Goal: Task Accomplishment & Management: Manage account settings

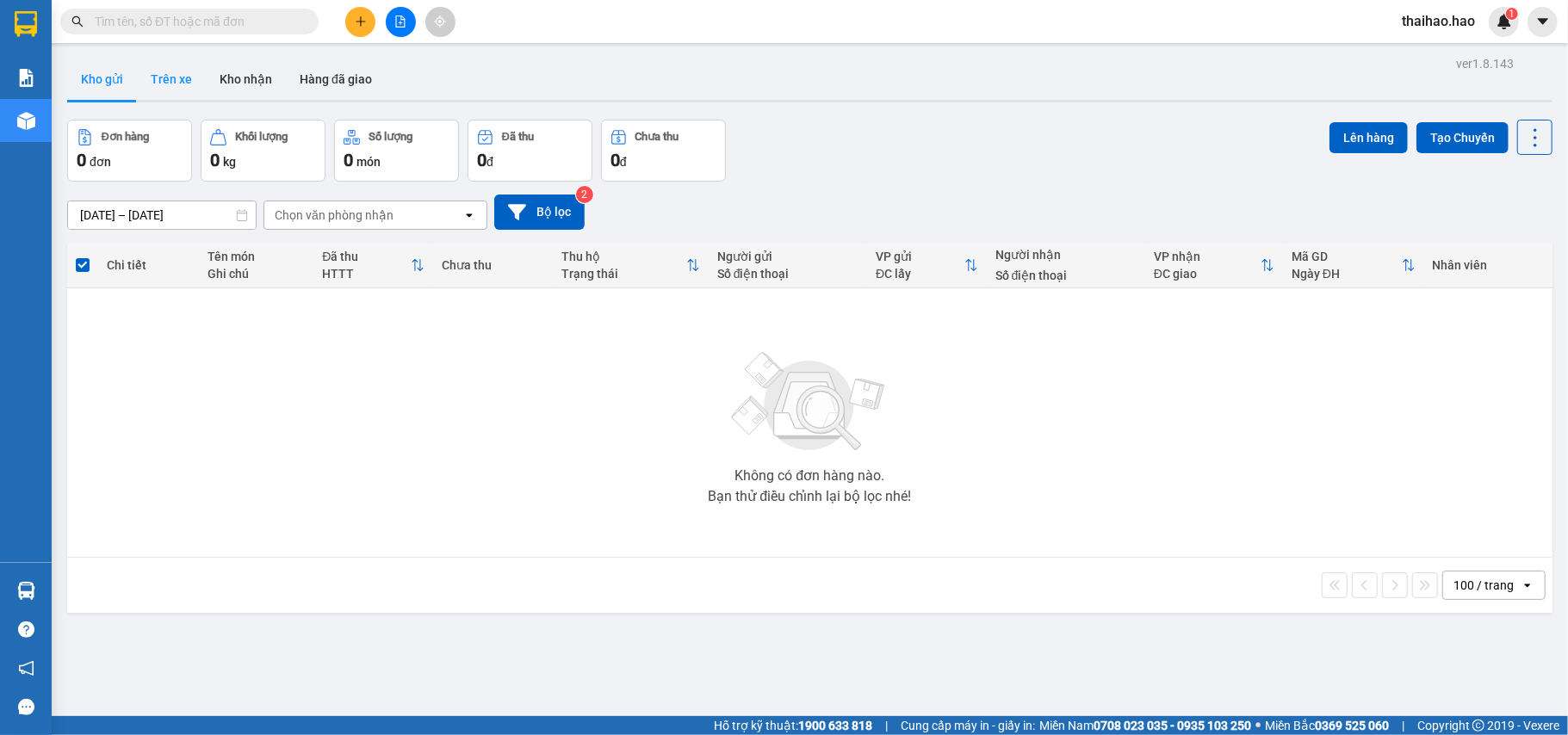
click at [186, 86] on button "Trên xe" at bounding box center [171, 79] width 68 height 41
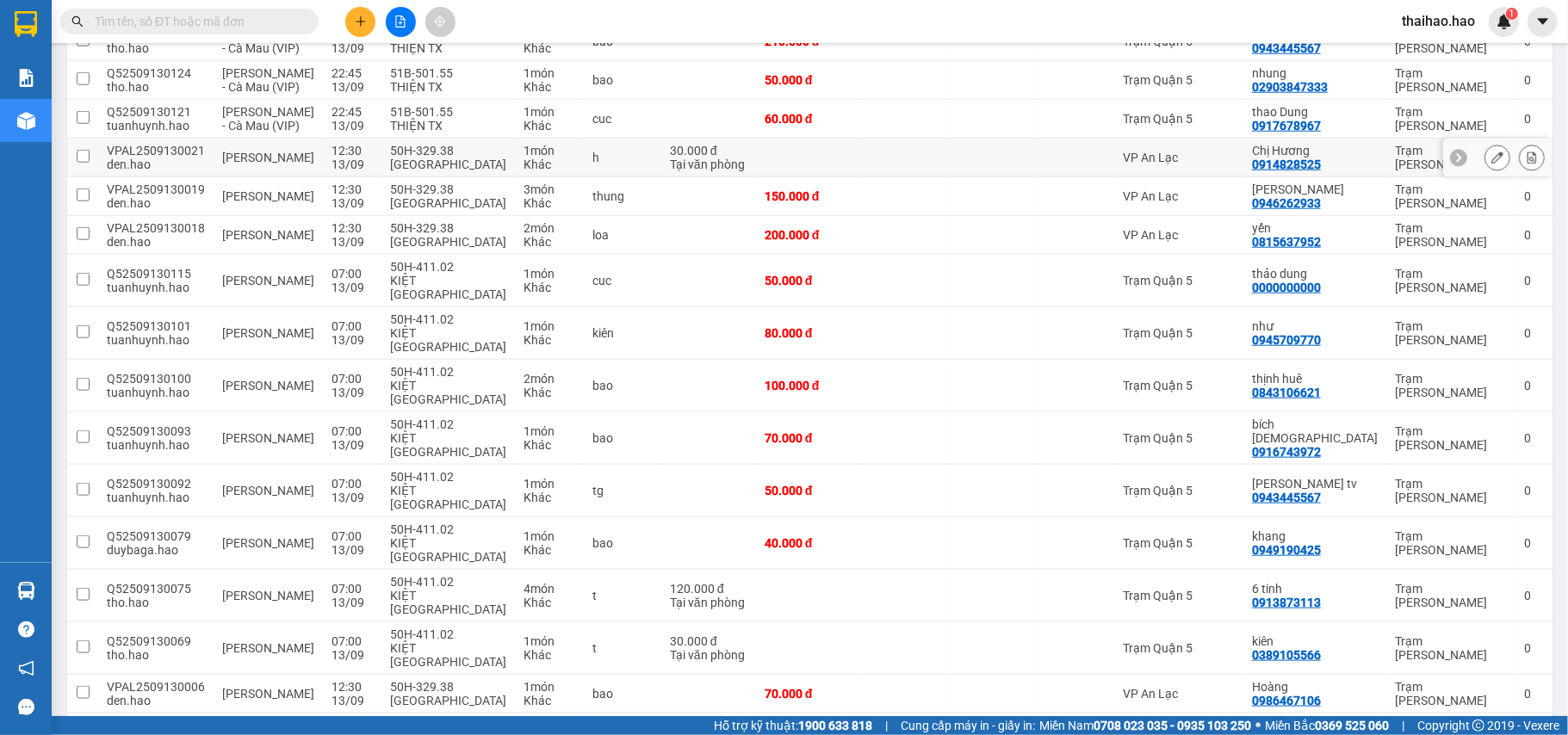
scroll to position [1701, 0]
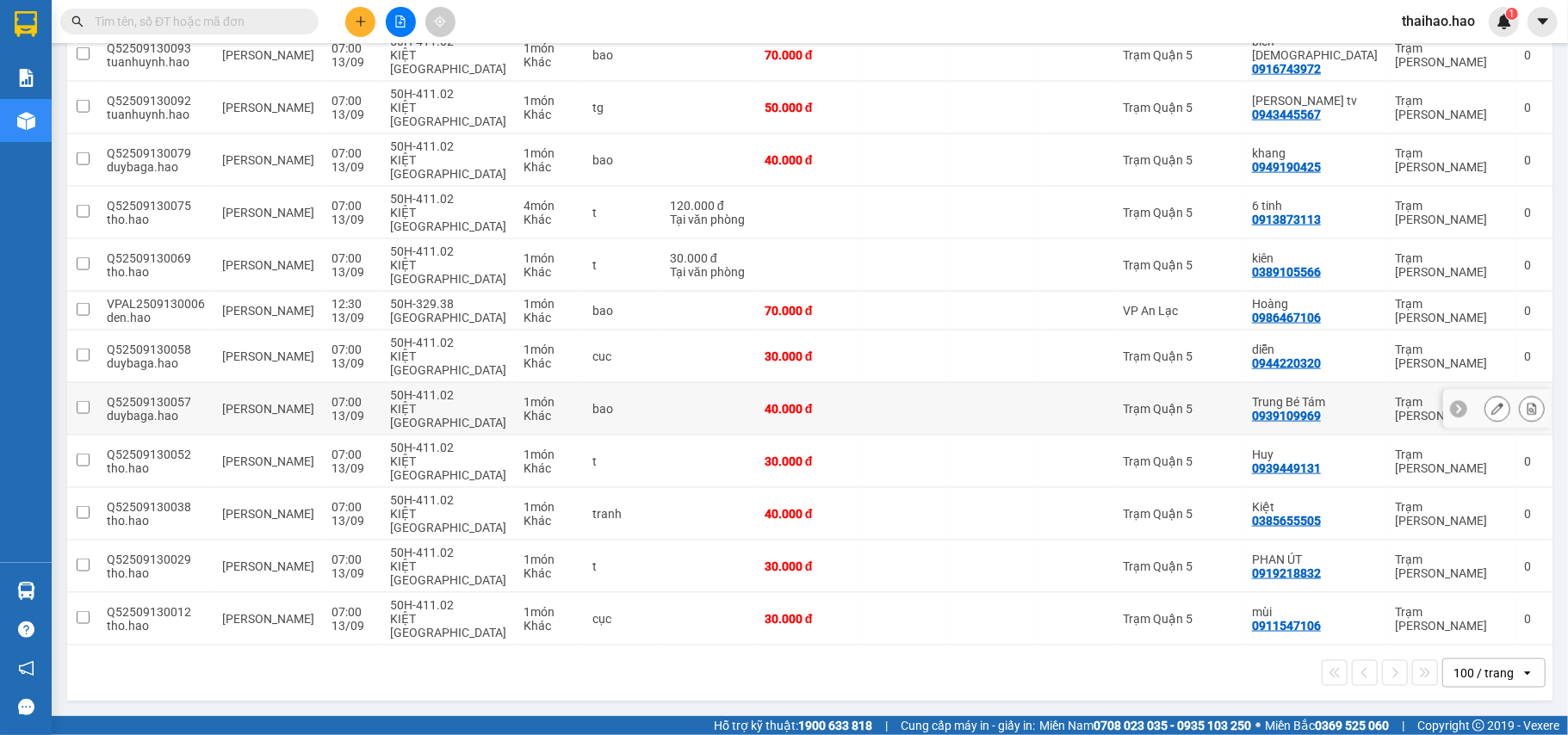
click at [928, 436] on td at bounding box center [902, 410] width 86 height 53
checkbox input "true"
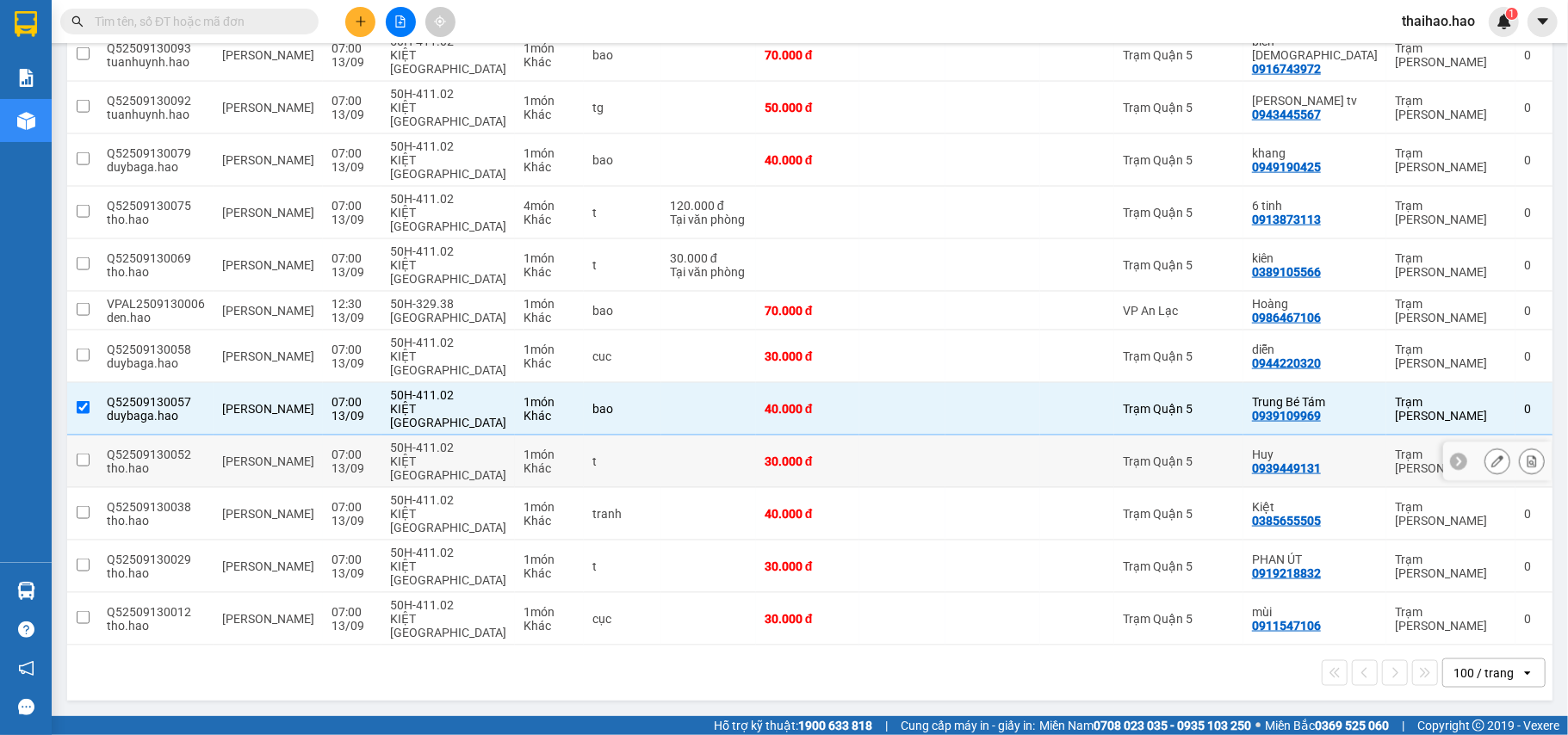
scroll to position [1586, 0]
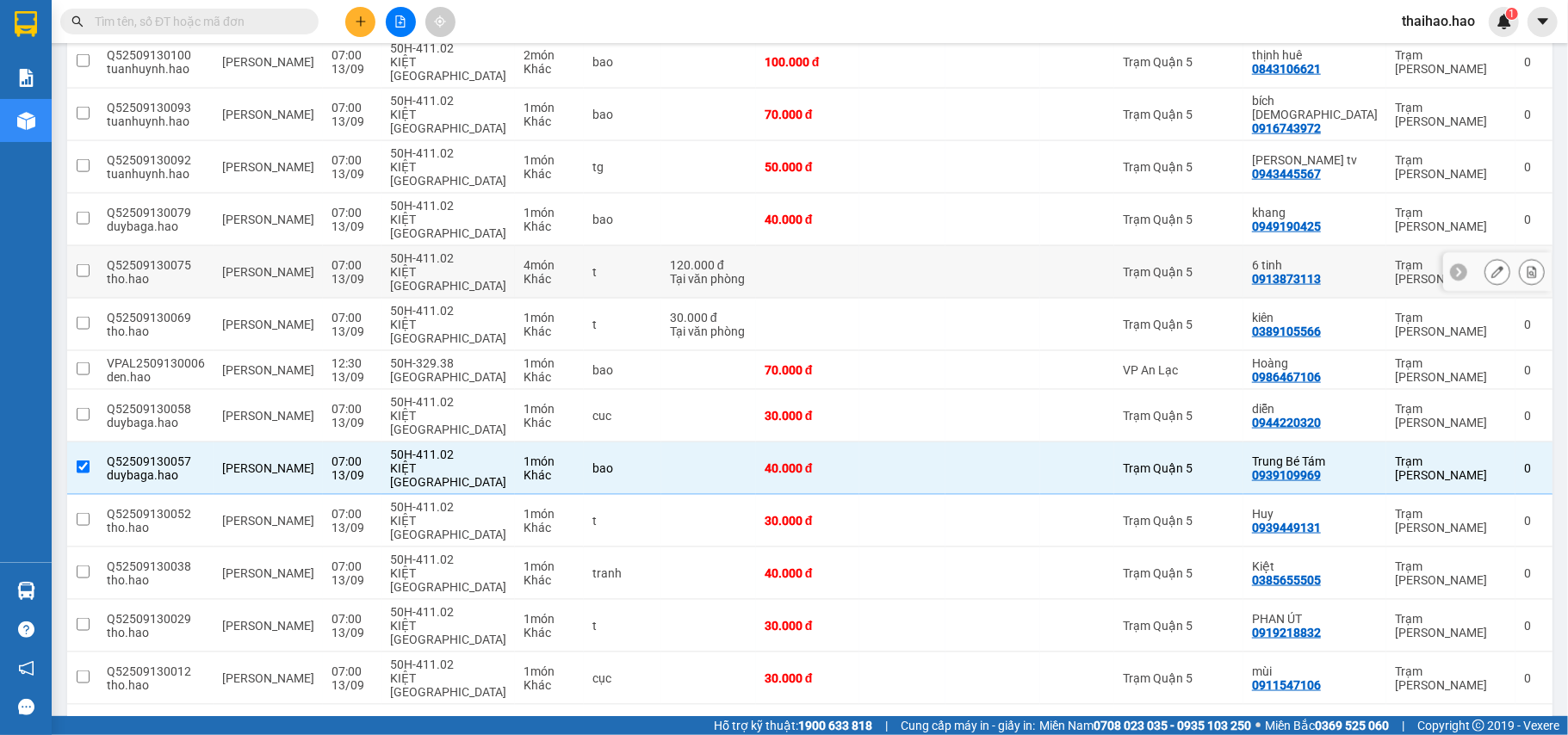
click at [934, 299] on td at bounding box center [902, 273] width 86 height 53
checkbox input "true"
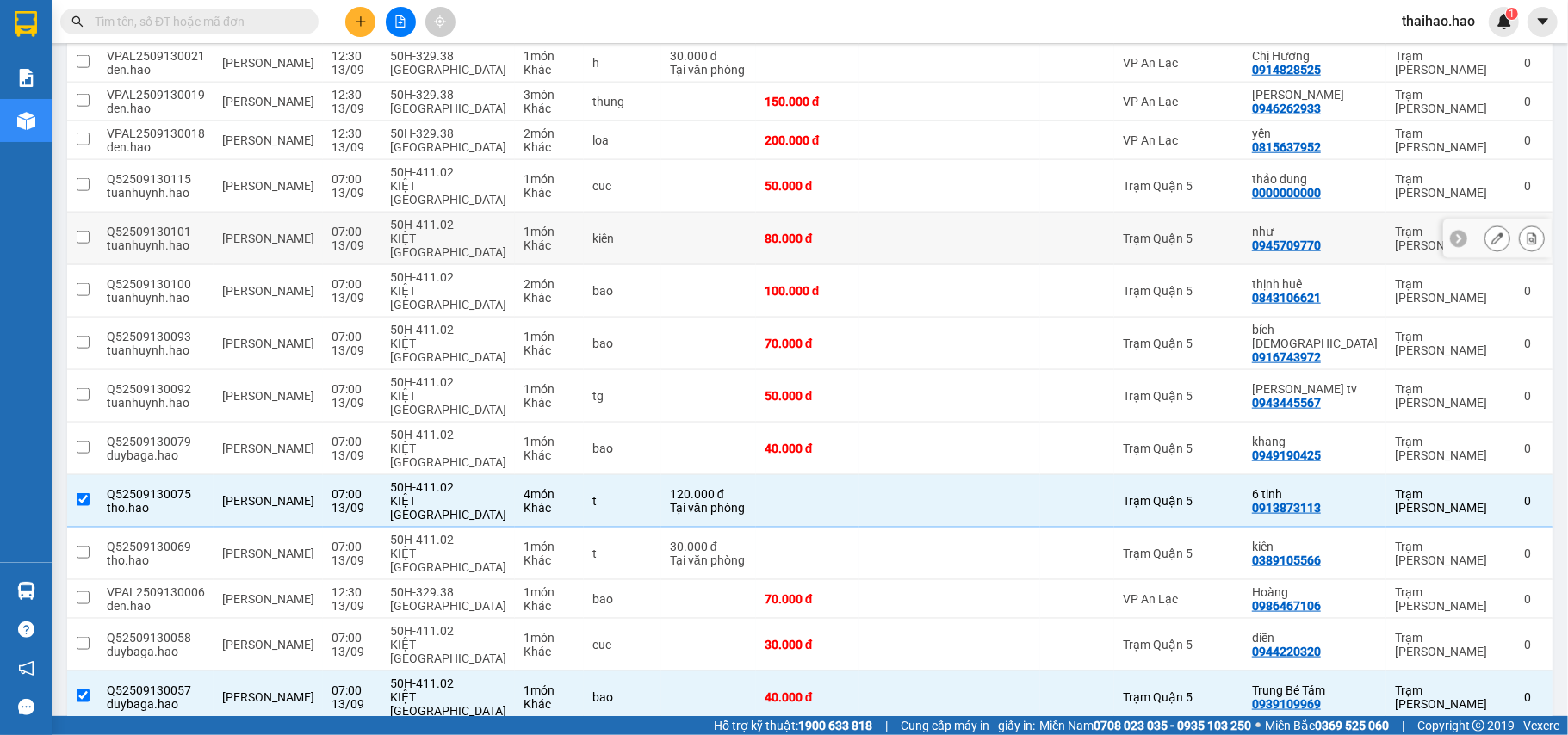
scroll to position [1242, 0]
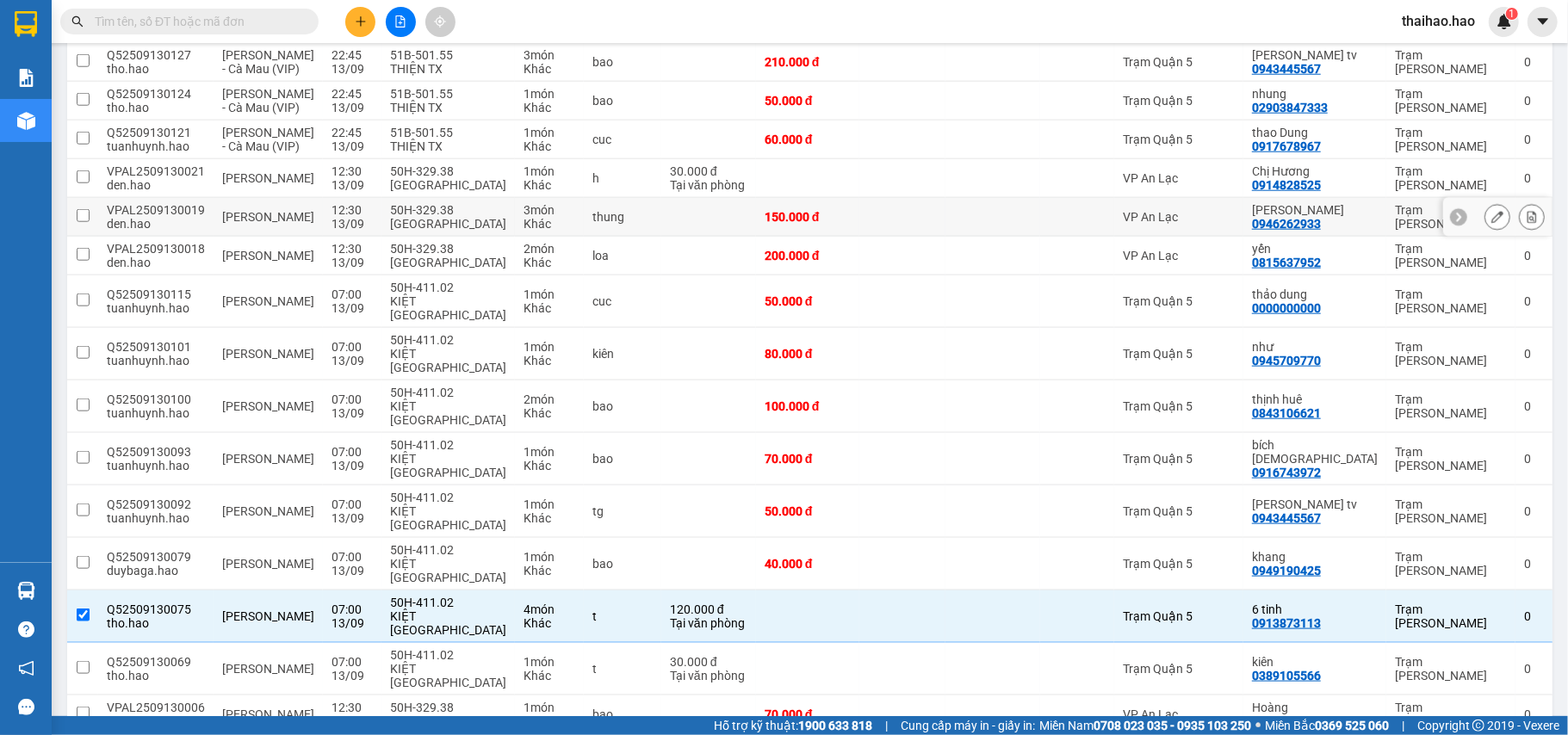
click at [930, 236] on td at bounding box center [902, 217] width 86 height 38
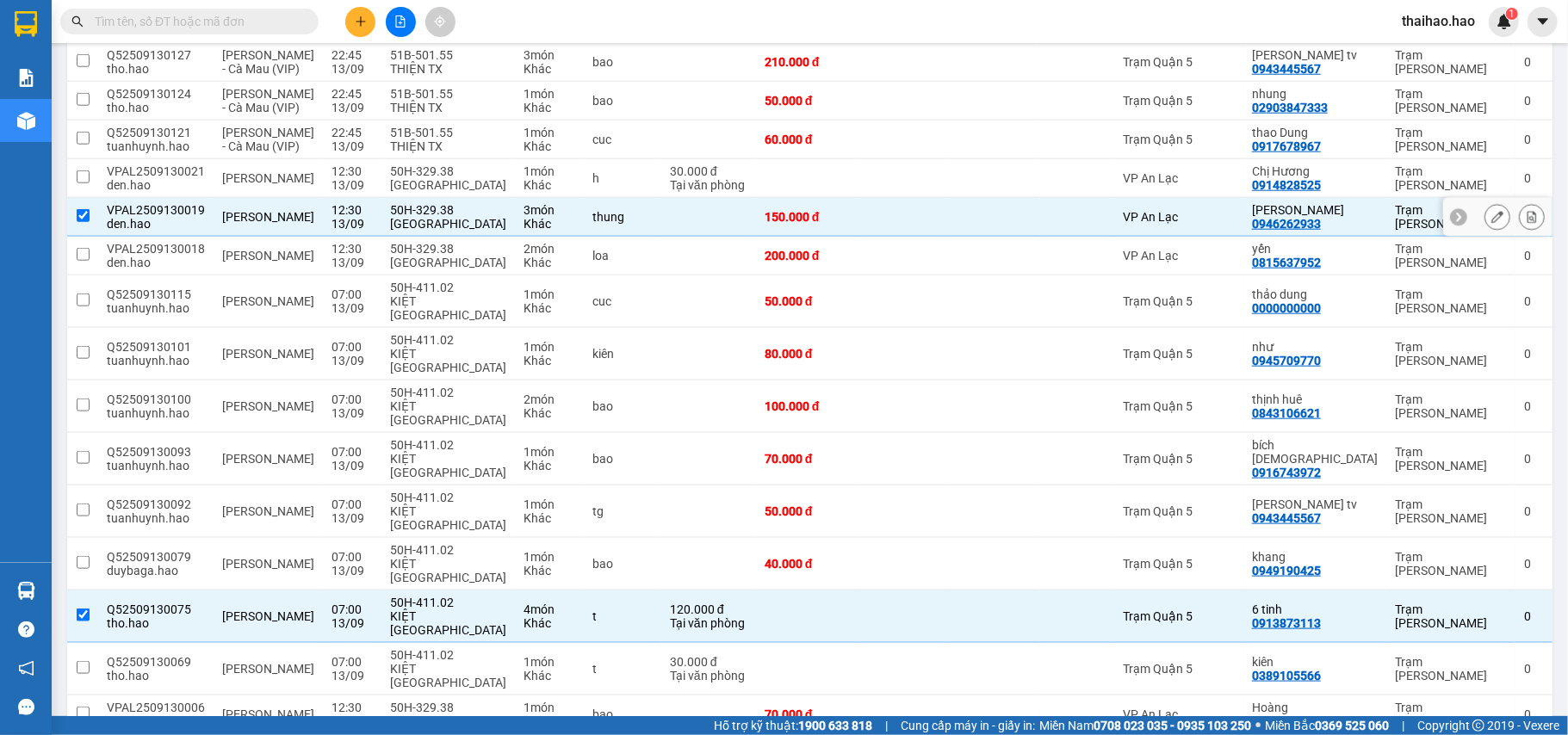
click at [930, 236] on td at bounding box center [902, 217] width 86 height 38
checkbox input "false"
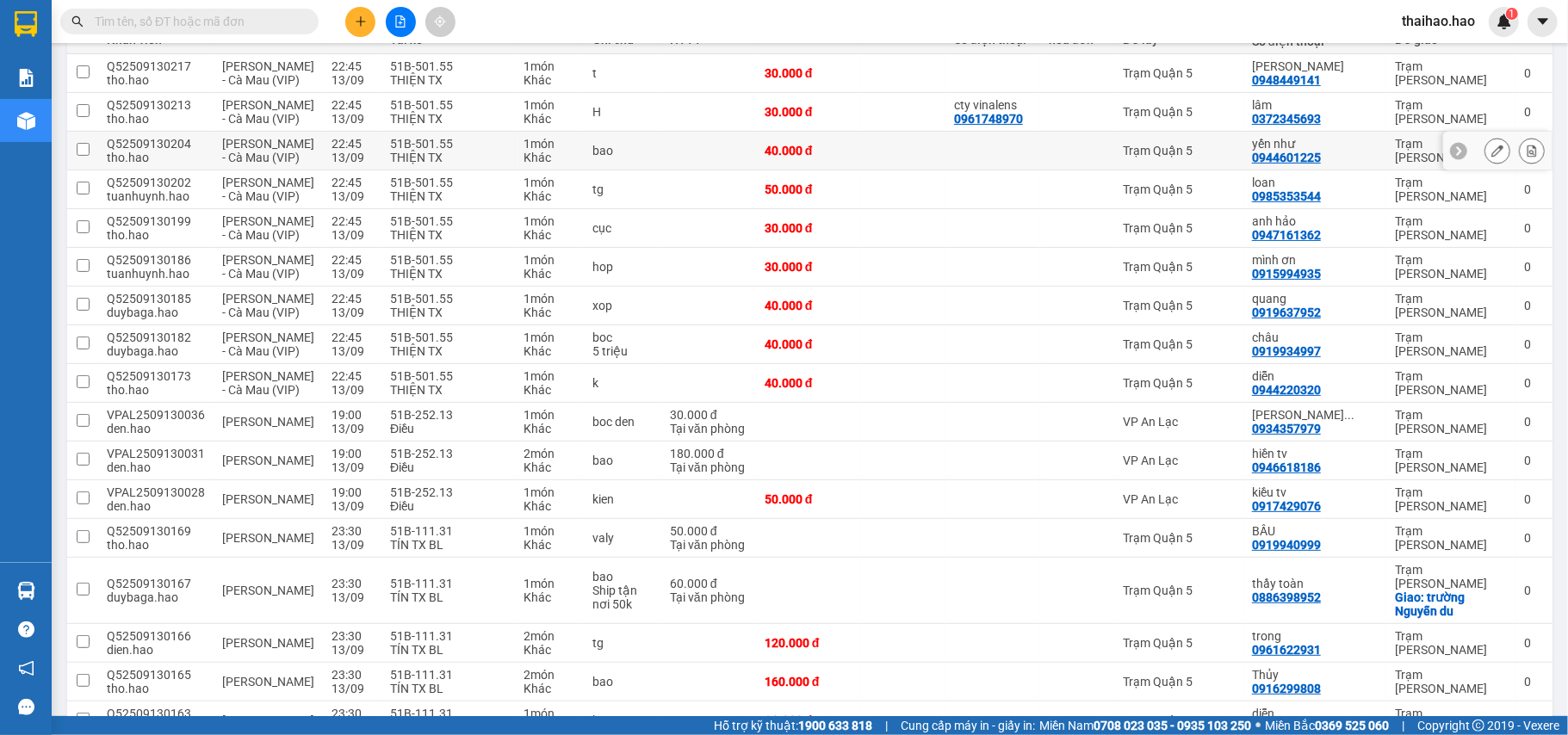
scroll to position [0, 0]
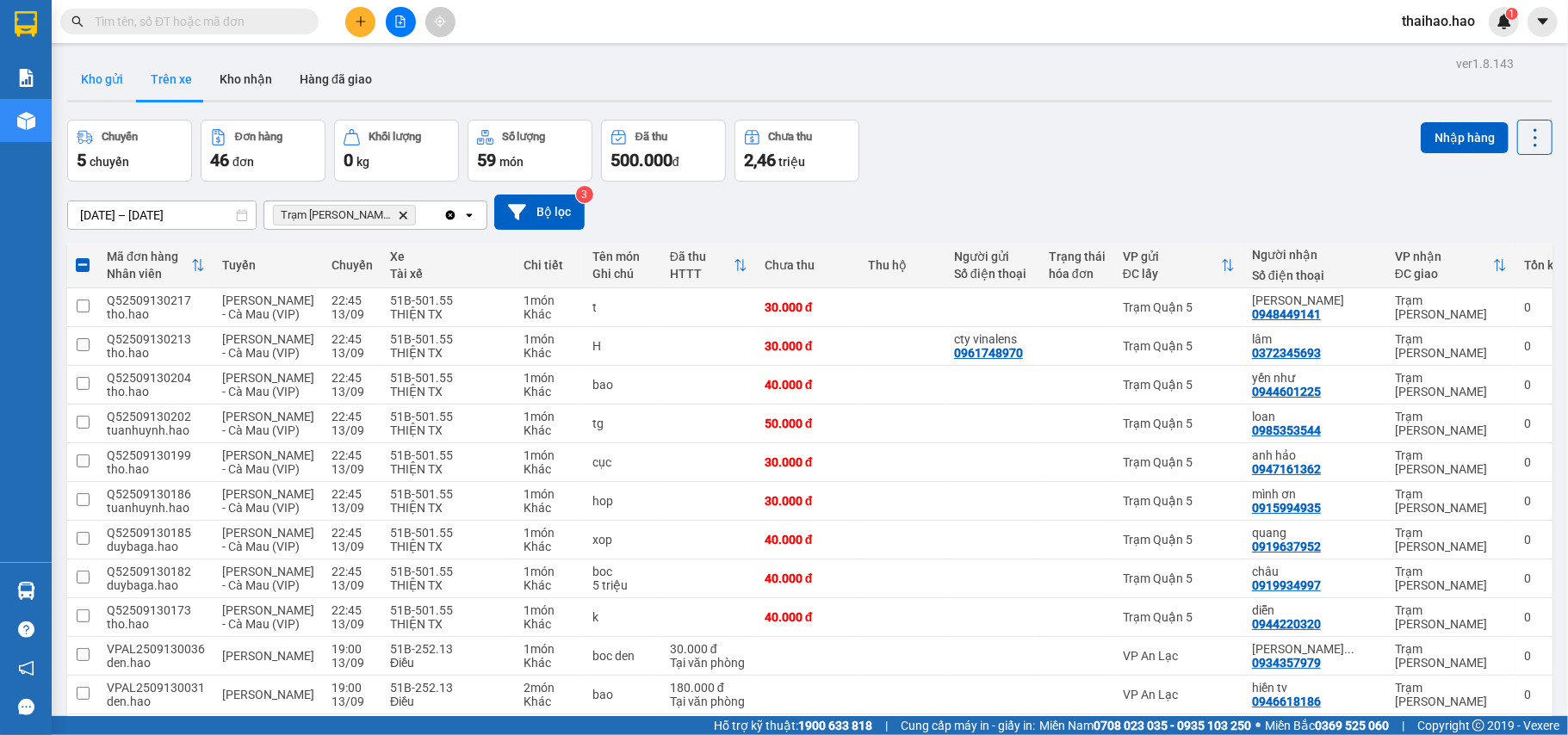
click at [70, 80] on button "Kho gửi" at bounding box center [102, 79] width 69 height 41
